Goal: Task Accomplishment & Management: Use online tool/utility

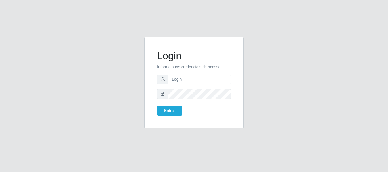
click at [177, 81] on input "text" at bounding box center [199, 80] width 63 height 10
type input "[EMAIL_ADDRESS][DOMAIN_NAME]"
click at [177, 112] on button "Entrar" at bounding box center [169, 111] width 25 height 10
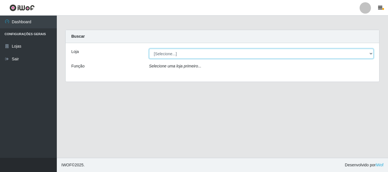
click at [370, 52] on select "[Selecione...] Queiroz Atacadão - [GEOGRAPHIC_DATA]" at bounding box center [261, 54] width 225 height 10
select select "464"
click at [149, 49] on select "[Selecione...] Queiroz Atacadão - [GEOGRAPHIC_DATA]" at bounding box center [261, 54] width 225 height 10
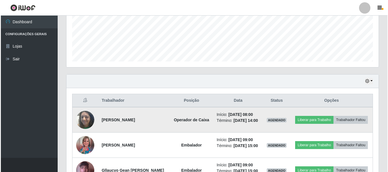
scroll to position [142, 0]
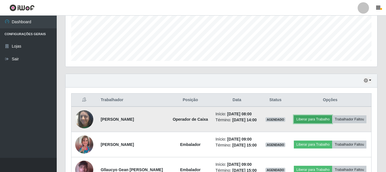
click at [325, 117] on button "Liberar para Trabalho" at bounding box center [313, 120] width 38 height 8
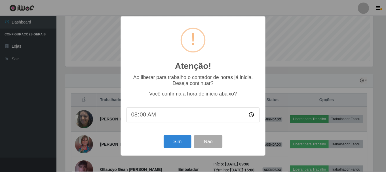
scroll to position [118, 309]
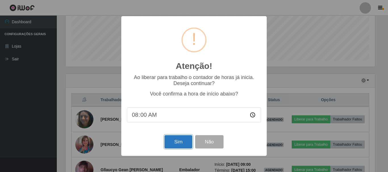
click at [177, 143] on button "Sim" at bounding box center [178, 141] width 28 height 13
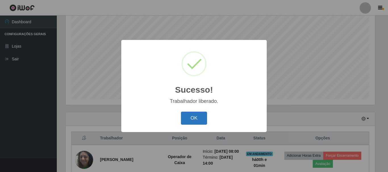
click at [195, 122] on button "OK" at bounding box center [194, 118] width 26 height 13
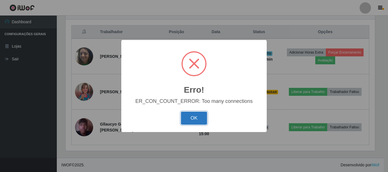
click at [201, 115] on button "OK" at bounding box center [194, 118] width 26 height 13
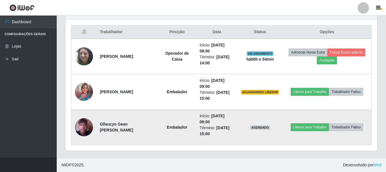
scroll to position [118, 312]
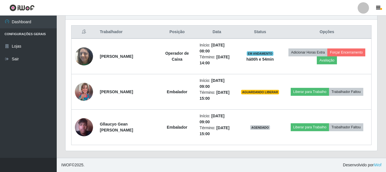
click at [374, 88] on div "Trabalhador Posição Data Status Opções [PERSON_NAME] Operador de Caixa Início: …" at bounding box center [222, 85] width 312 height 131
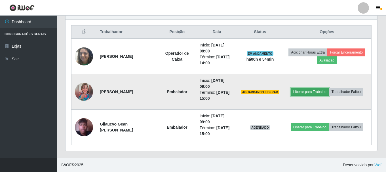
click at [321, 91] on button "Liberar para Trabalho" at bounding box center [310, 92] width 38 height 8
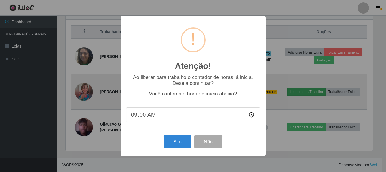
scroll to position [118, 309]
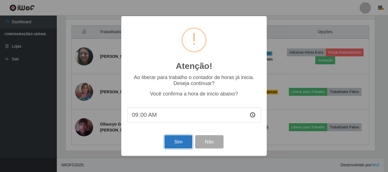
click at [176, 143] on button "Sim" at bounding box center [178, 141] width 28 height 13
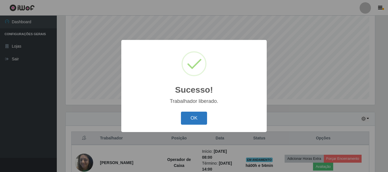
click at [197, 119] on button "OK" at bounding box center [194, 118] width 26 height 13
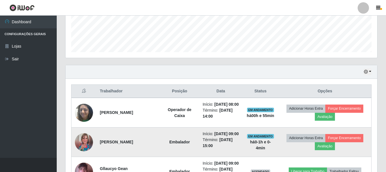
scroll to position [160, 0]
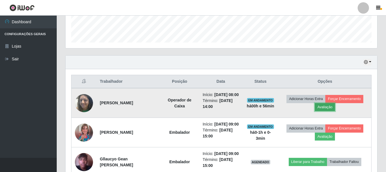
click at [327, 109] on button "Avaliação" at bounding box center [325, 107] width 20 height 8
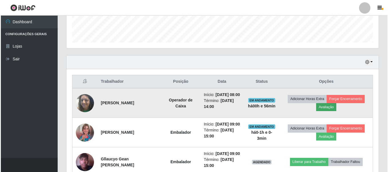
scroll to position [118, 309]
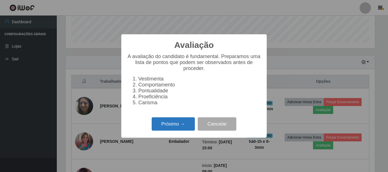
click at [175, 128] on button "Próximo →" at bounding box center [173, 124] width 43 height 13
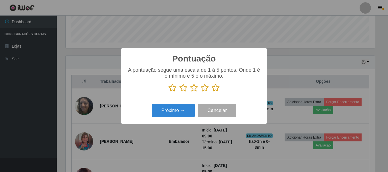
scroll to position [283782, 283591]
click at [215, 88] on icon at bounding box center [216, 88] width 8 height 9
click at [212, 92] on input "radio" at bounding box center [212, 92] width 0 height 0
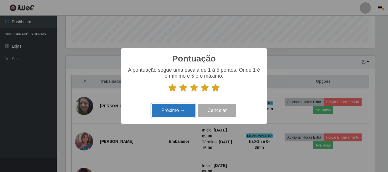
click at [178, 110] on button "Próximo →" at bounding box center [173, 110] width 43 height 13
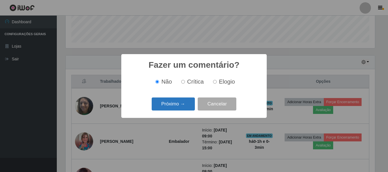
click at [177, 106] on button "Próximo →" at bounding box center [173, 104] width 43 height 13
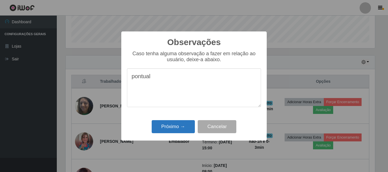
type textarea "pontual"
click at [165, 125] on button "Próximo →" at bounding box center [173, 126] width 43 height 13
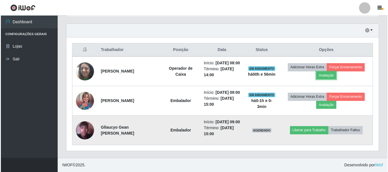
scroll to position [210, 0]
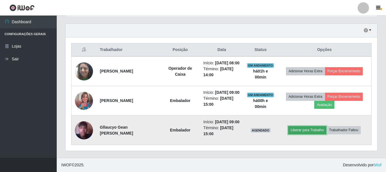
click at [314, 127] on button "Liberar para Trabalho" at bounding box center [307, 130] width 38 height 8
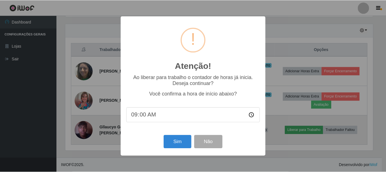
scroll to position [118, 309]
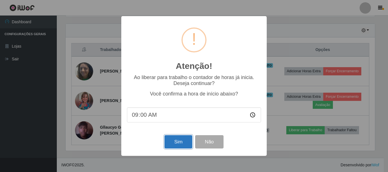
click at [178, 142] on button "Sim" at bounding box center [178, 141] width 28 height 13
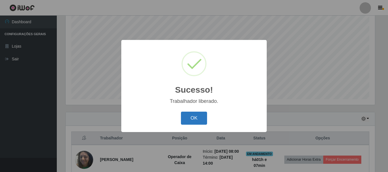
click at [202, 118] on button "OK" at bounding box center [194, 118] width 26 height 13
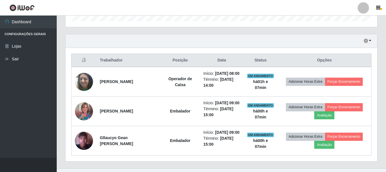
scroll to position [189, 0]
